Goal: Book appointment/travel/reservation

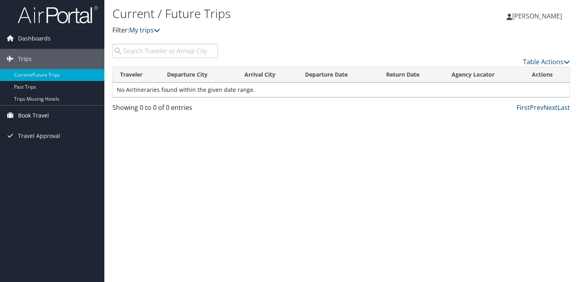
click at [33, 115] on span "Book Travel" at bounding box center [33, 116] width 31 height 20
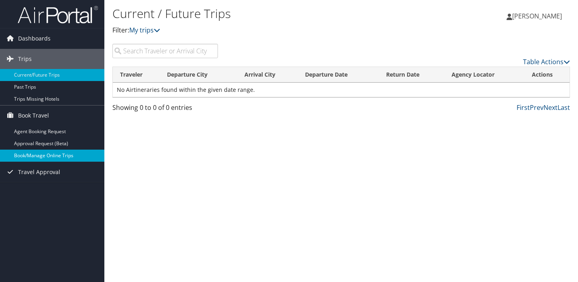
click at [25, 155] on link "Book/Manage Online Trips" at bounding box center [52, 156] width 104 height 12
